Goal: Task Accomplishment & Management: Use online tool/utility

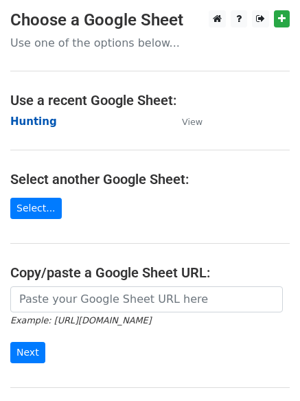
click at [25, 121] on strong "Hunting" at bounding box center [33, 121] width 47 height 12
click at [41, 123] on strong "Hunting" at bounding box center [33, 121] width 47 height 12
click at [28, 120] on strong "Hunting" at bounding box center [33, 121] width 47 height 12
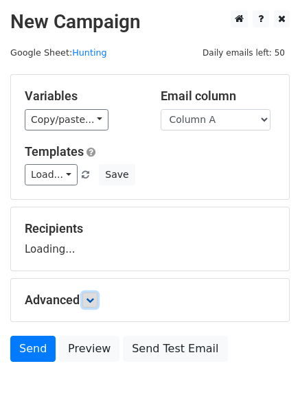
click at [94, 301] on icon at bounding box center [90, 300] width 8 height 8
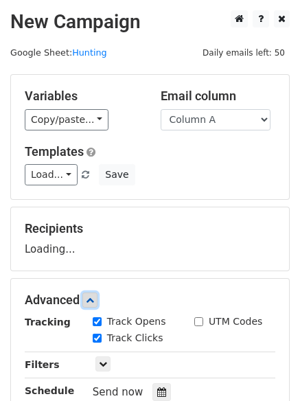
scroll to position [212, 0]
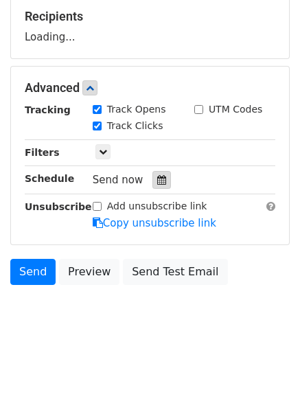
click at [157, 176] on icon at bounding box center [161, 180] width 9 height 10
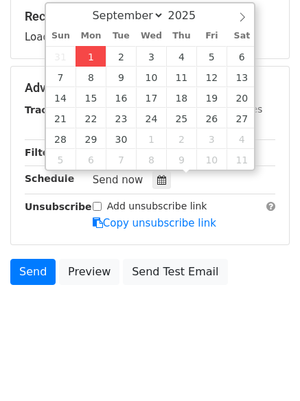
type input "2025-09-01 12:00"
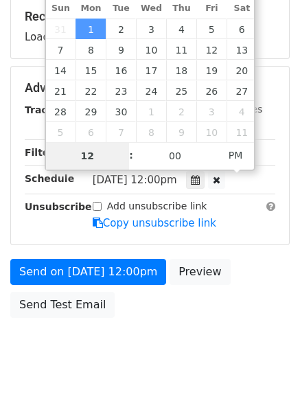
type input "4"
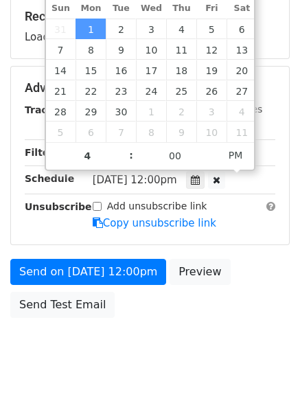
type input "2025-09-01 16:00"
click at [126, 357] on body "New Campaign Daily emails left: 50 Google Sheet: Hunting Variables Copy/paste..…" at bounding box center [150, 88] width 300 height 581
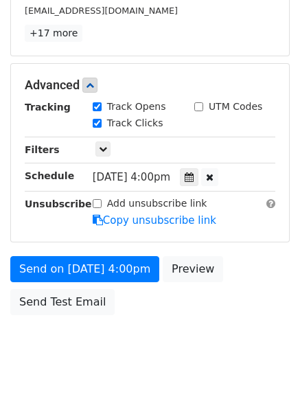
scroll to position [300, 0]
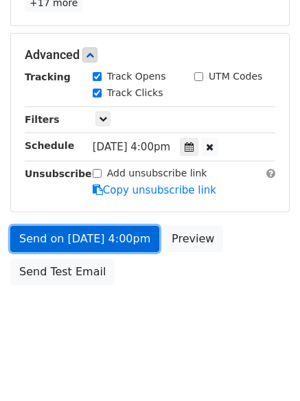
click at [82, 231] on link "Send on Sep 1 at 4:00pm" at bounding box center [84, 239] width 149 height 26
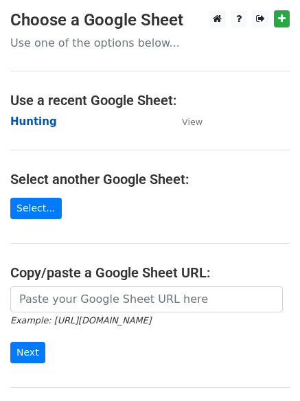
click at [34, 123] on strong "Hunting" at bounding box center [33, 121] width 47 height 12
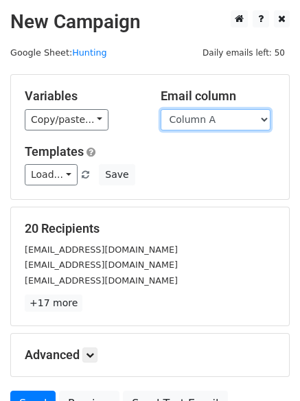
click at [206, 125] on select "Column A Column B Column C Column D Column E" at bounding box center [216, 119] width 110 height 21
select select "Column B"
click at [161, 109] on select "Column A Column B Column C Column D Column E" at bounding box center [216, 119] width 110 height 21
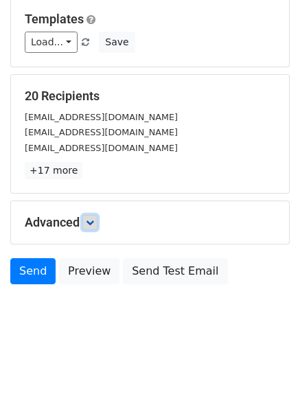
click at [88, 217] on link at bounding box center [89, 222] width 15 height 15
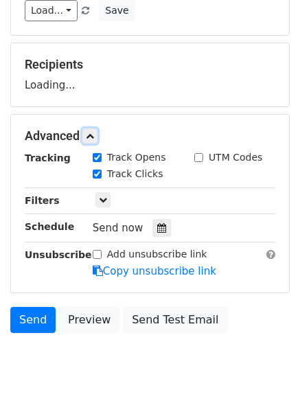
scroll to position [212, 0]
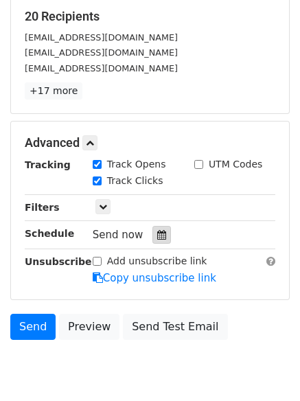
click at [158, 238] on icon at bounding box center [161, 235] width 9 height 10
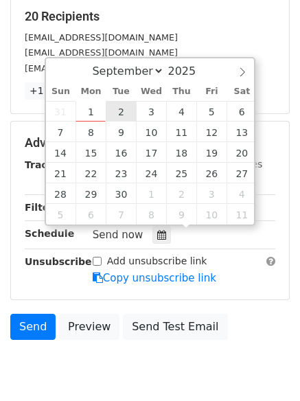
type input "2025-09-02 12:00"
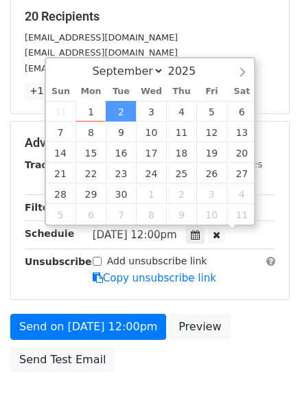
scroll to position [1, 0]
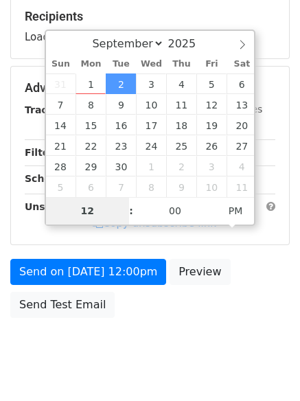
type input "5"
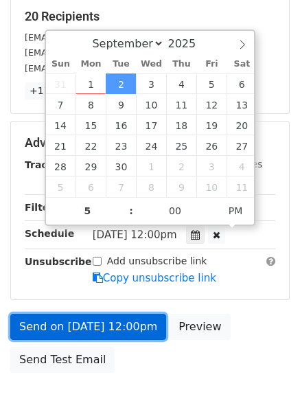
type input "2025-09-02 17:00"
click at [105, 322] on link "Send on Sep 2 at 12:00pm" at bounding box center [88, 327] width 156 height 26
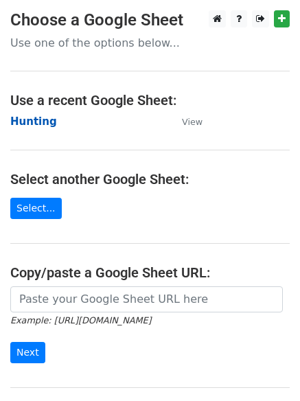
click at [30, 121] on strong "Hunting" at bounding box center [33, 121] width 47 height 12
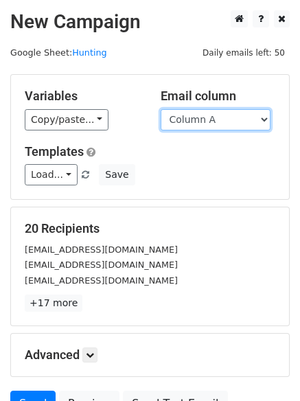
click at [201, 123] on select "Column A Column B Column C Column D Column E" at bounding box center [216, 119] width 110 height 21
select select "Column C"
click at [161, 109] on select "Column A Column B Column C Column D Column E" at bounding box center [216, 119] width 110 height 21
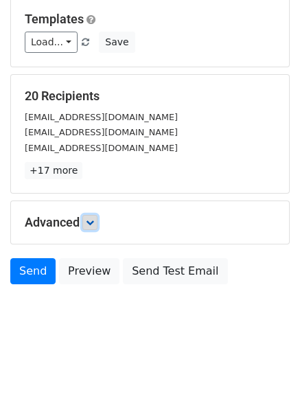
click at [97, 220] on link at bounding box center [89, 222] width 15 height 15
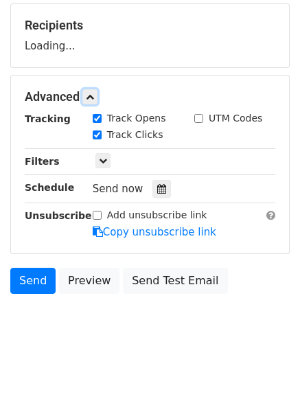
scroll to position [207, 0]
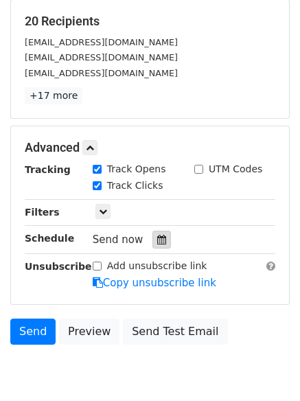
drag, startPoint x: 161, startPoint y: 237, endPoint x: 153, endPoint y: 241, distance: 9.2
click at [162, 239] on div at bounding box center [161, 240] width 19 height 18
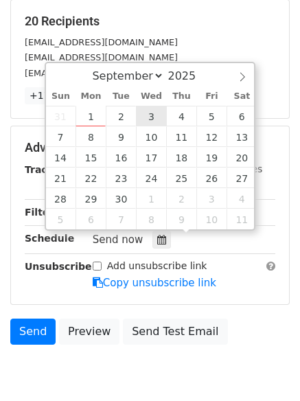
type input "2025-09-03 12:00"
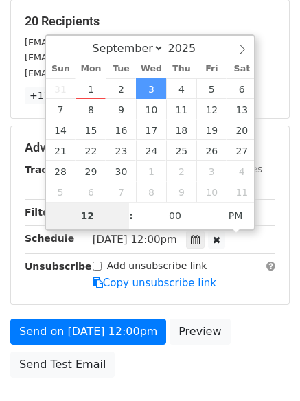
type input "6"
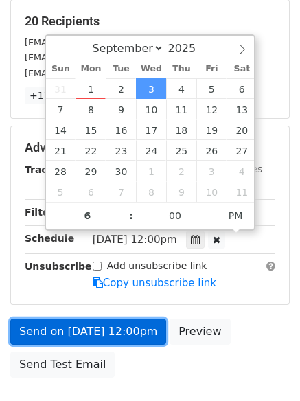
type input "2025-09-03 18:00"
click at [83, 331] on link "Send on Sep 3 at 12:00pm" at bounding box center [88, 331] width 156 height 26
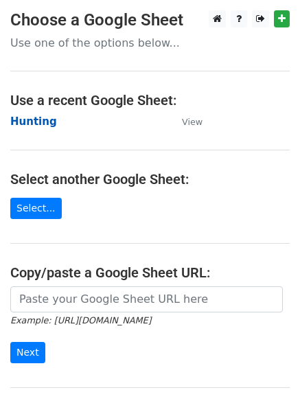
click at [21, 123] on strong "Hunting" at bounding box center [33, 121] width 47 height 12
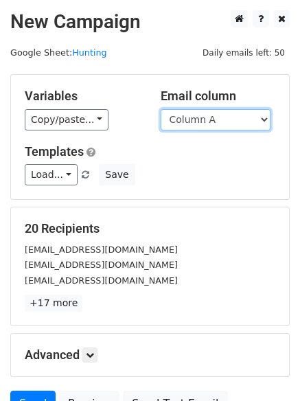
click at [248, 123] on select "Column A Column B Column C Column D Column E" at bounding box center [216, 119] width 110 height 21
select select "Column D"
click at [161, 109] on select "Column A Column B Column C Column D Column E" at bounding box center [216, 119] width 110 height 21
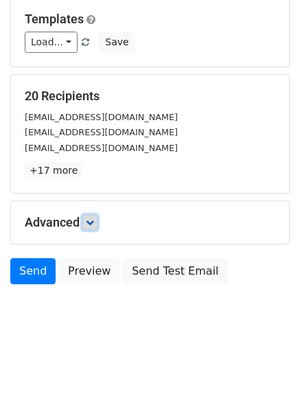
click at [95, 227] on link at bounding box center [89, 222] width 15 height 15
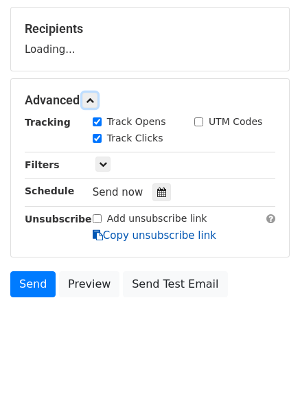
scroll to position [204, 0]
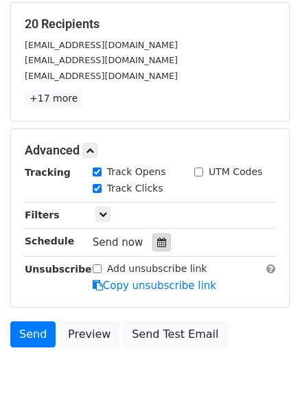
click at [157, 244] on icon at bounding box center [161, 242] width 9 height 10
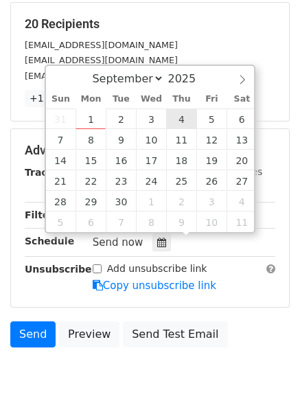
type input "2025-09-04 12:00"
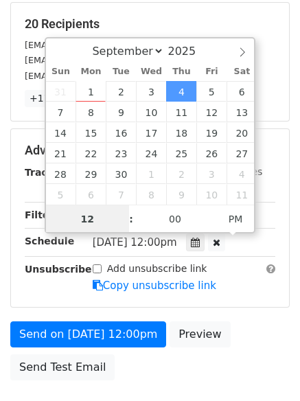
scroll to position [1, 0]
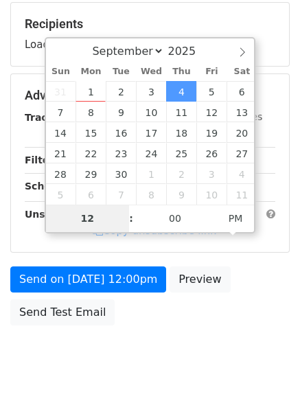
type input "7"
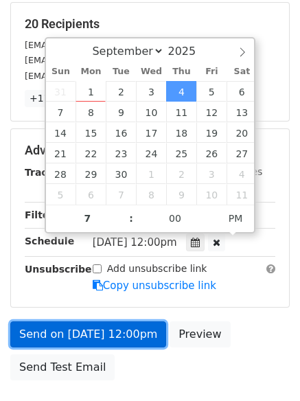
type input "2025-09-04 19:00"
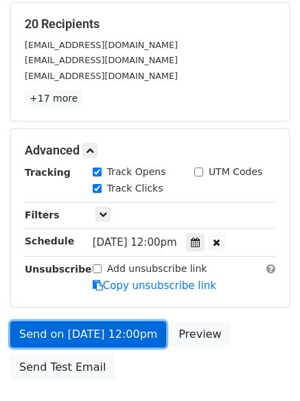
click at [107, 332] on link "Send on Sep 4 at 12:00pm" at bounding box center [88, 334] width 156 height 26
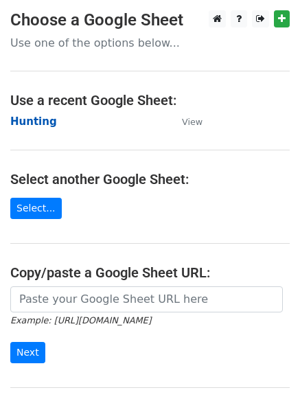
click at [32, 119] on strong "Hunting" at bounding box center [33, 121] width 47 height 12
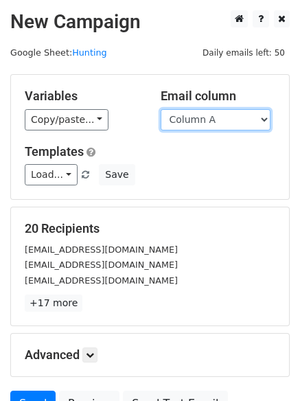
click at [215, 125] on select "Column A Column B Column C Column D Column E" at bounding box center [216, 119] width 110 height 21
select select "Column E"
click at [161, 109] on select "Column A Column B Column C Column D Column E" at bounding box center [216, 119] width 110 height 21
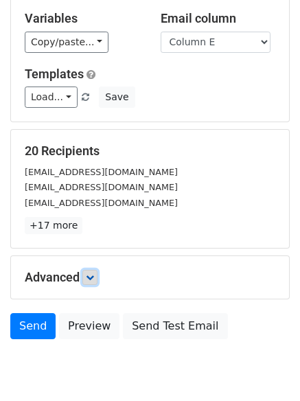
click at [88, 273] on icon at bounding box center [90, 277] width 8 height 8
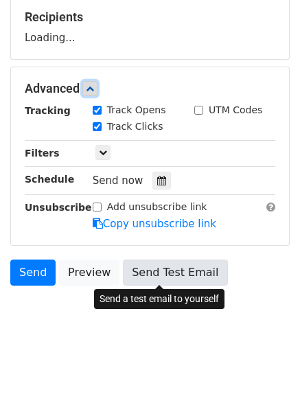
scroll to position [212, 0]
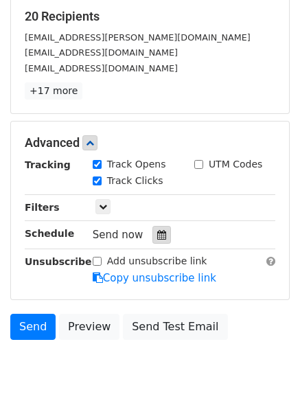
click at [164, 235] on div at bounding box center [161, 235] width 19 height 18
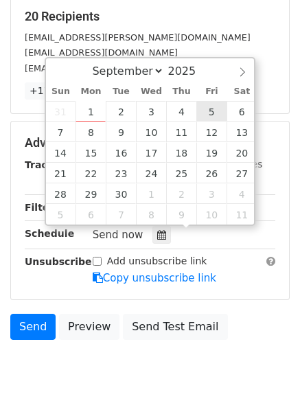
type input "[DATE] 12:00"
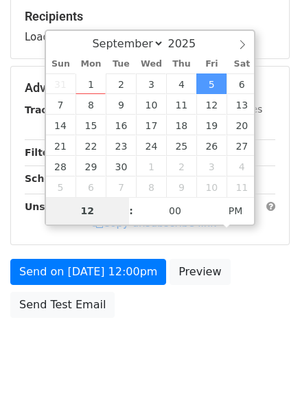
type input "8"
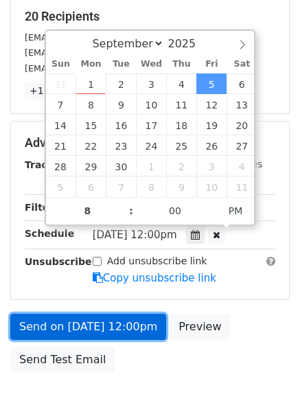
type input "[DATE] 20:00"
click at [86, 319] on link "Send on [DATE] 12:00pm" at bounding box center [88, 327] width 156 height 26
